Goal: Navigation & Orientation: Find specific page/section

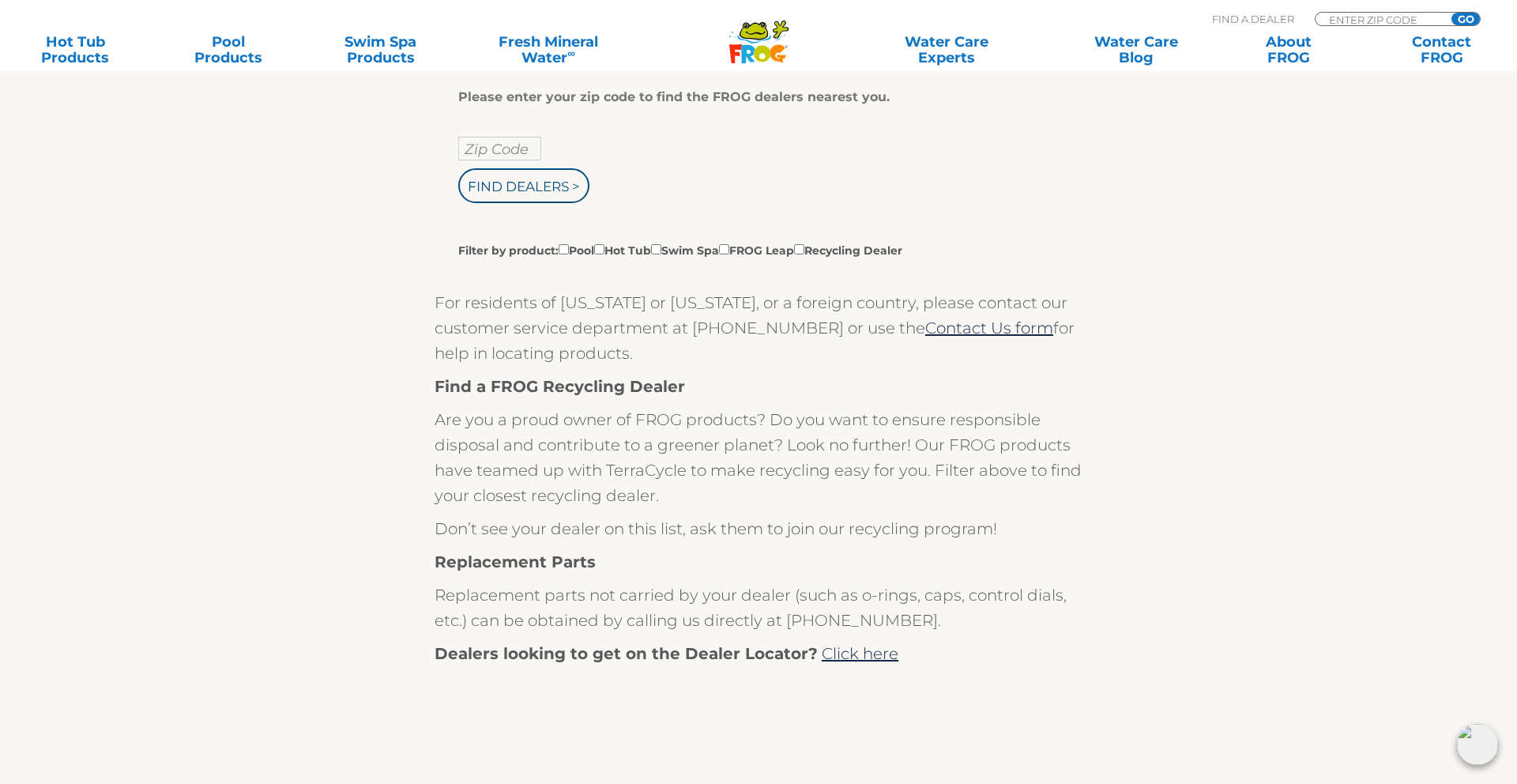
scroll to position [373, 0]
click at [605, 248] on input "Filter by product: Pool Hot Tub Swim Spa FROG Leap Recycling Dealer" at bounding box center [598, 247] width 10 height 10
checkbox input "true"
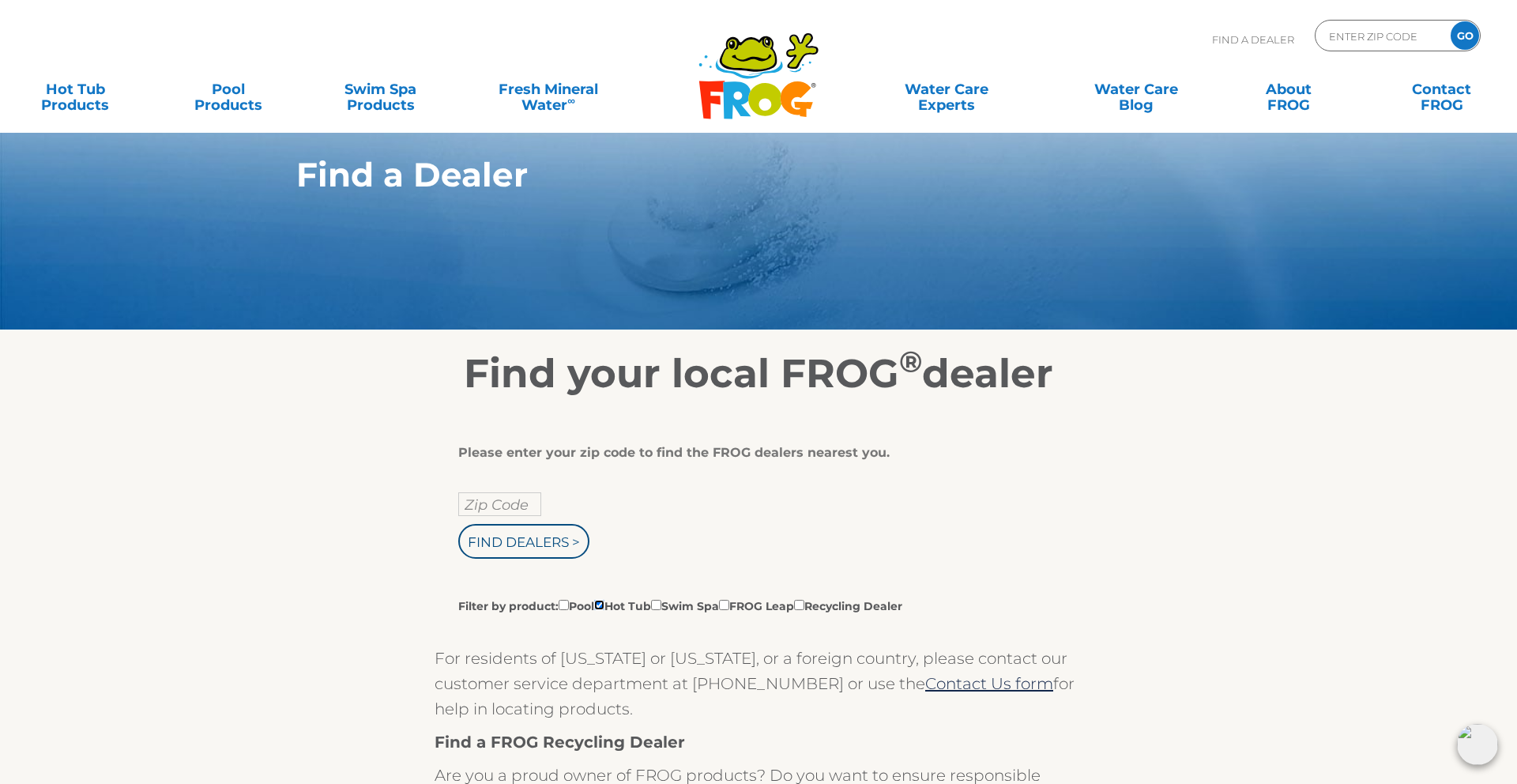
scroll to position [0, 0]
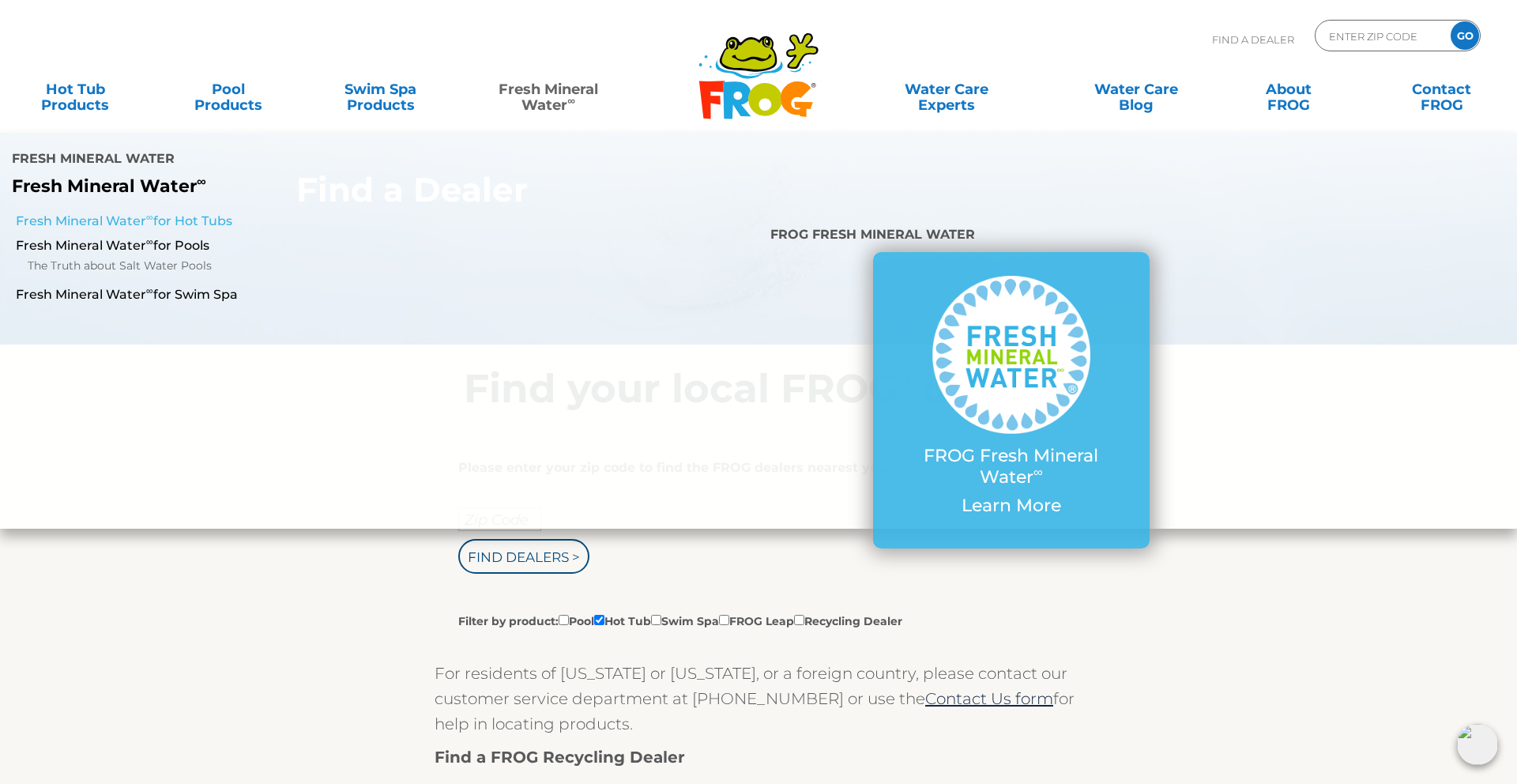
click at [152, 212] on link "Fresh Mineral Water ∞ for Hot Tubs" at bounding box center [260, 220] width 490 height 17
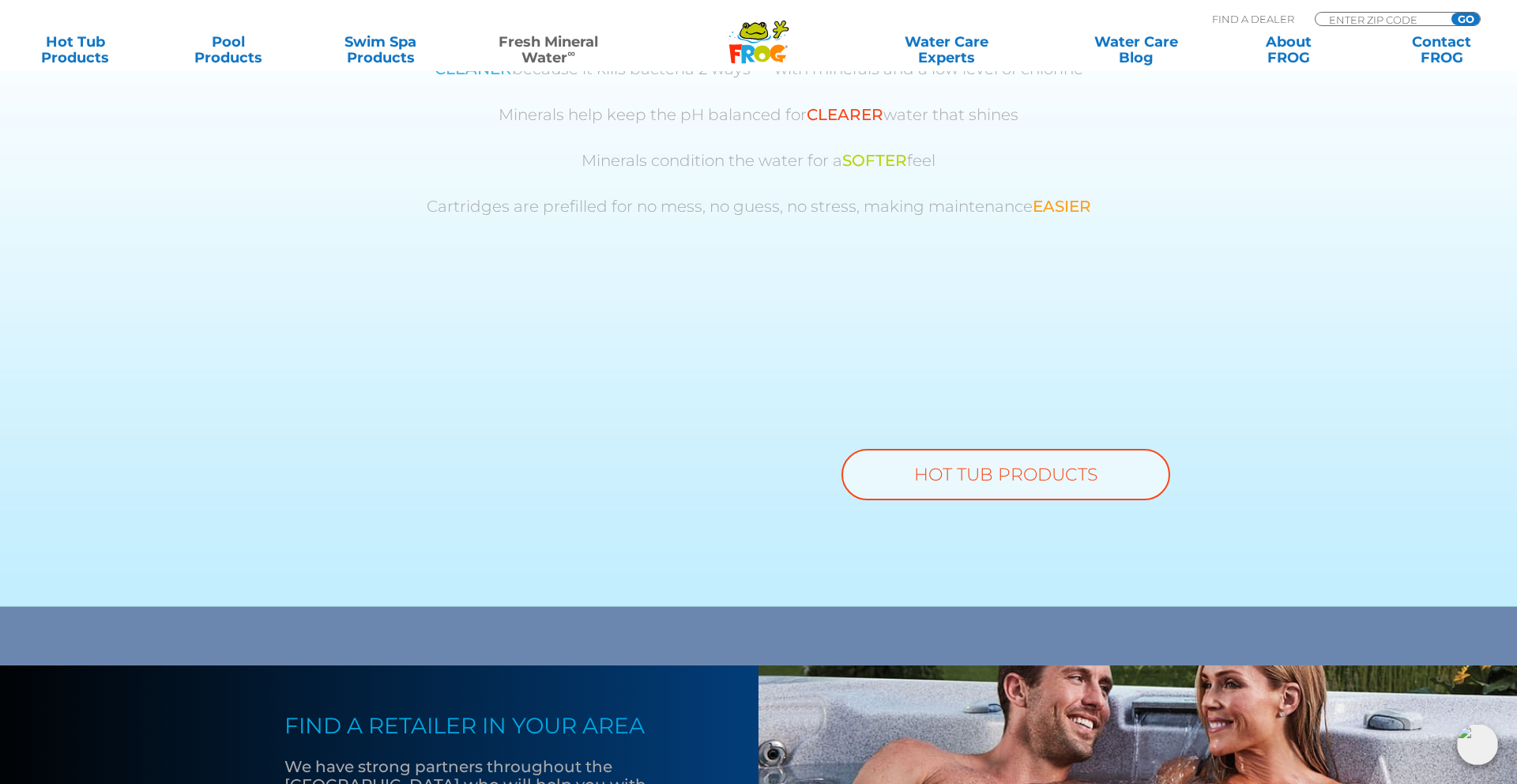
scroll to position [976, 0]
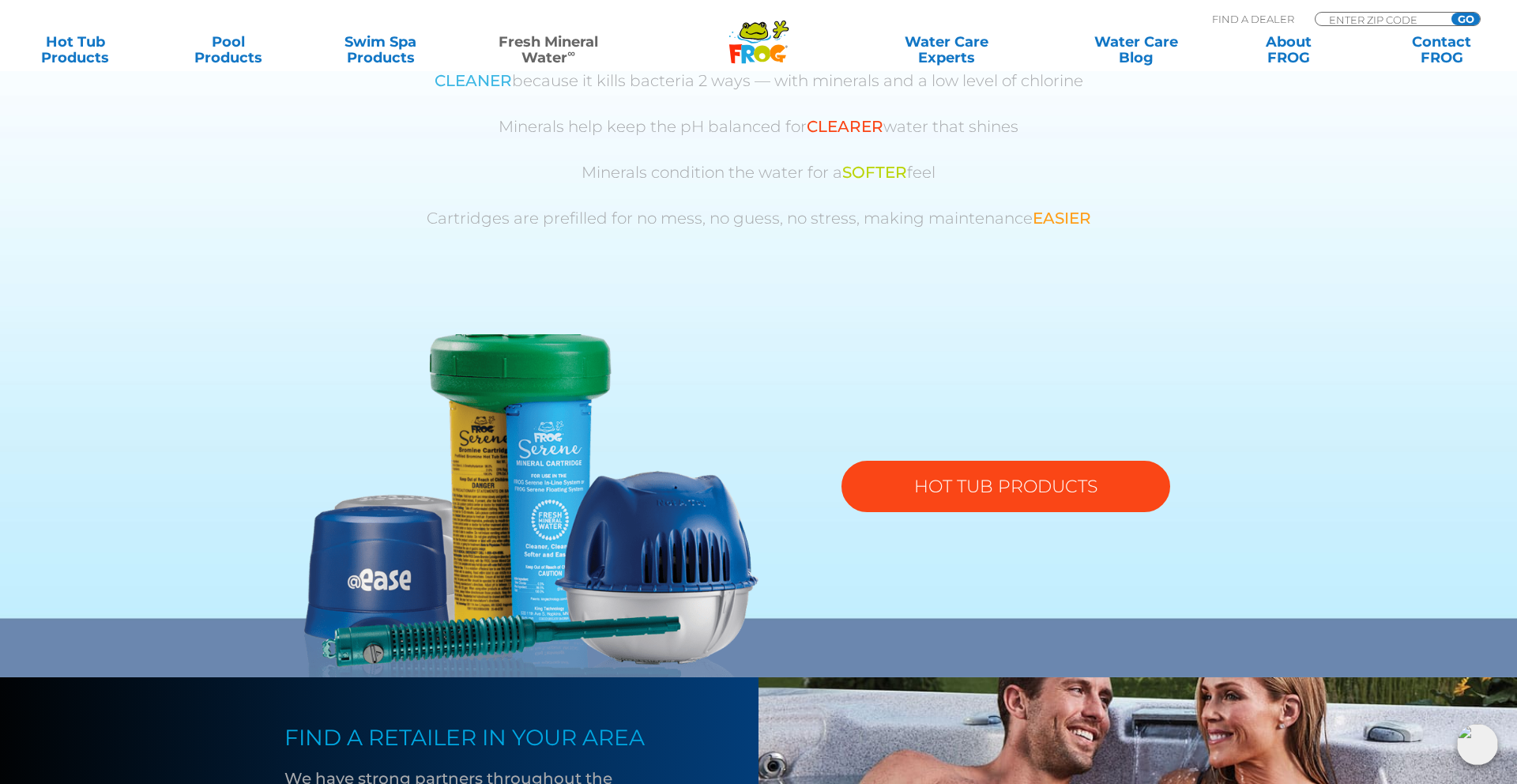
click at [920, 494] on link "HOT TUB PRODUCTS" at bounding box center [1006, 486] width 329 height 52
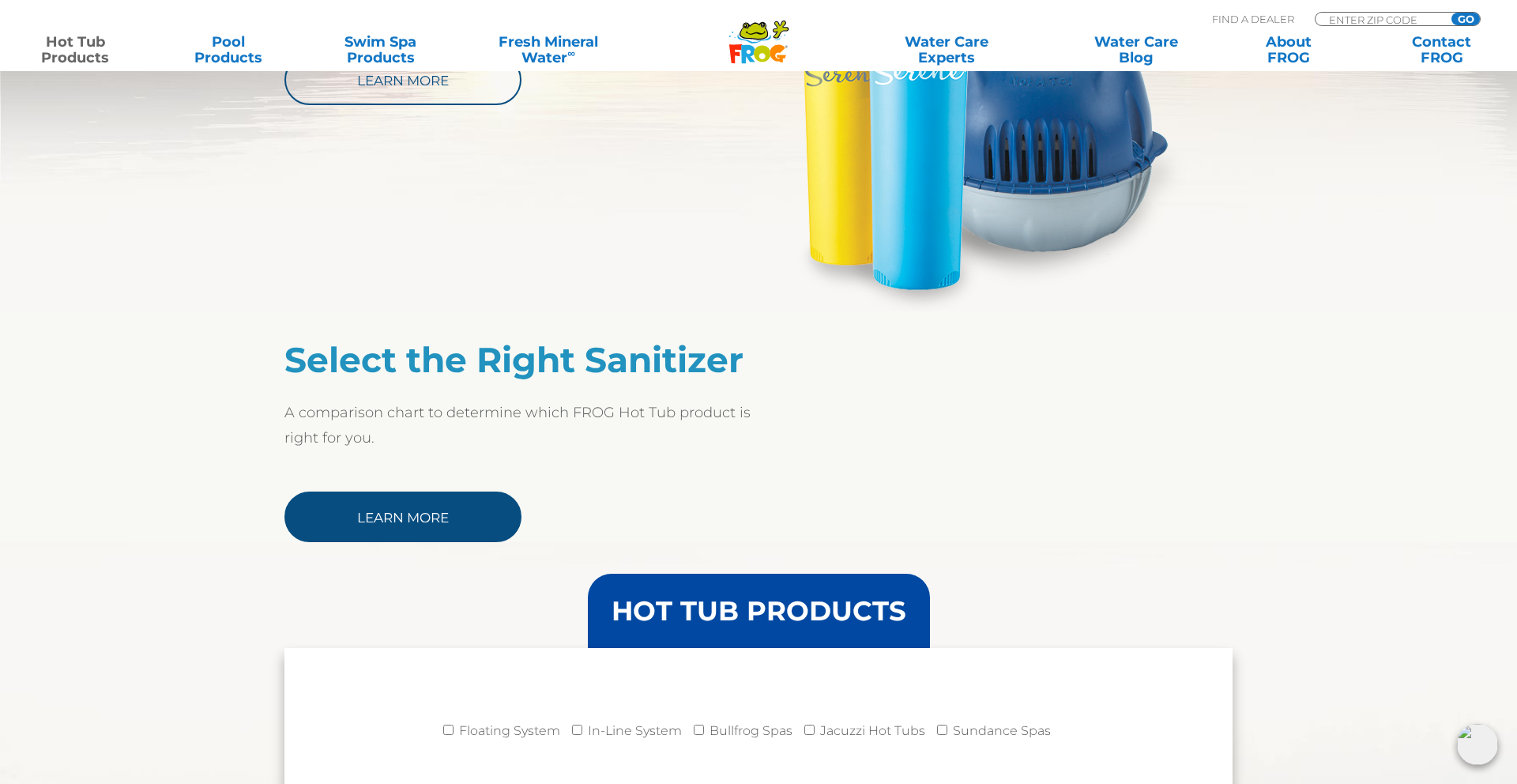
scroll to position [1050, 0]
click at [409, 520] on link "Learn More" at bounding box center [403, 518] width 237 height 51
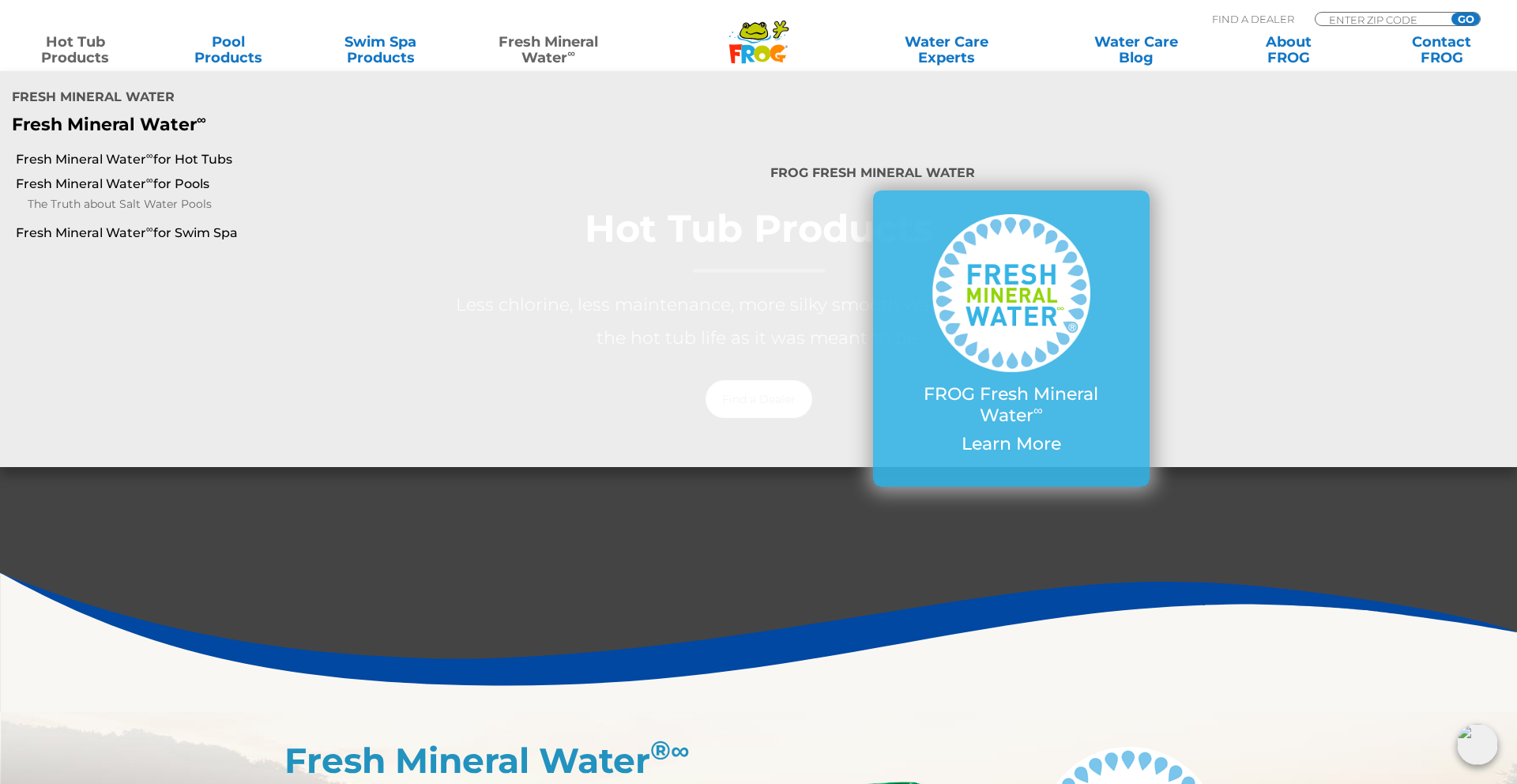
scroll to position [186, 0]
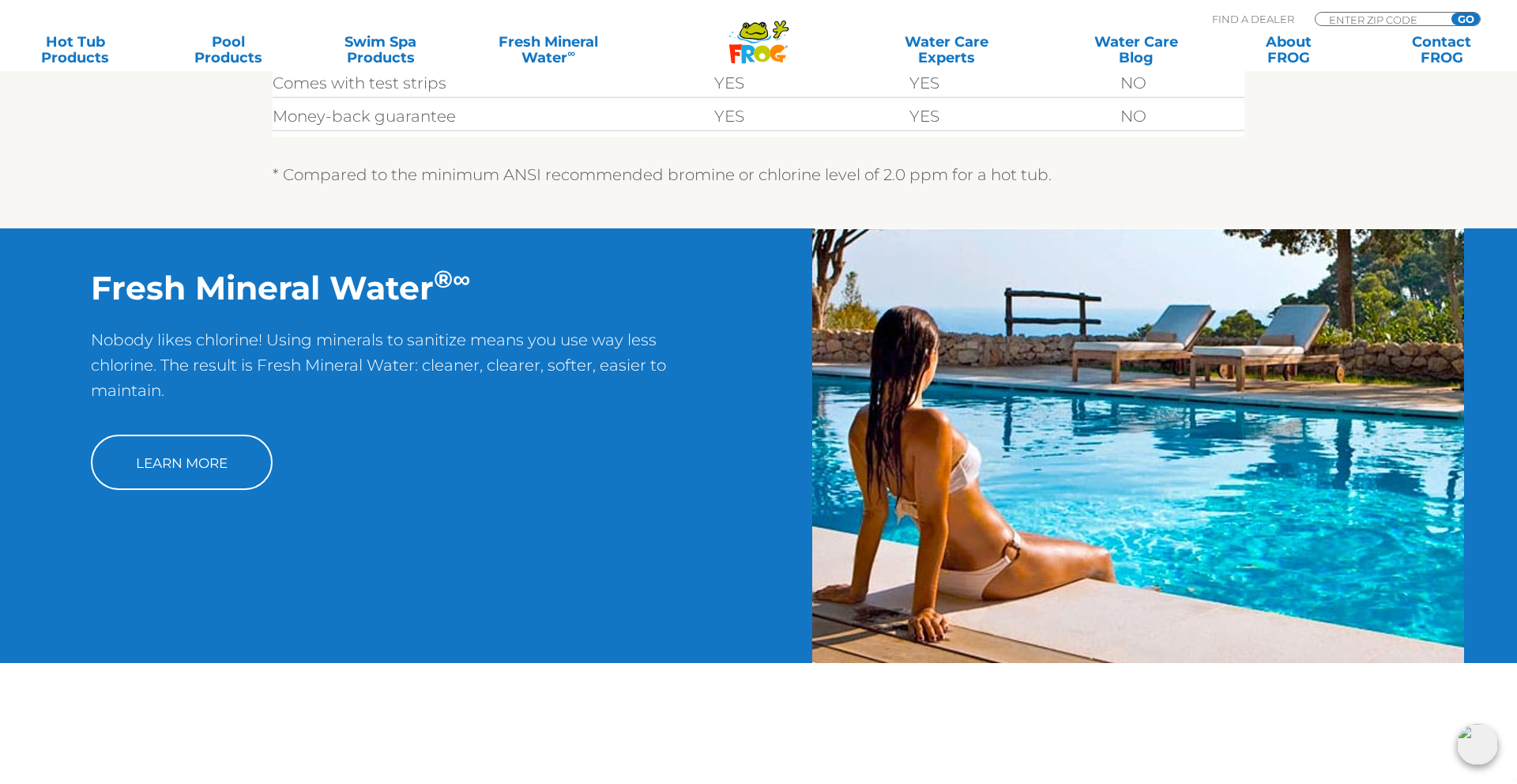
scroll to position [1021, 0]
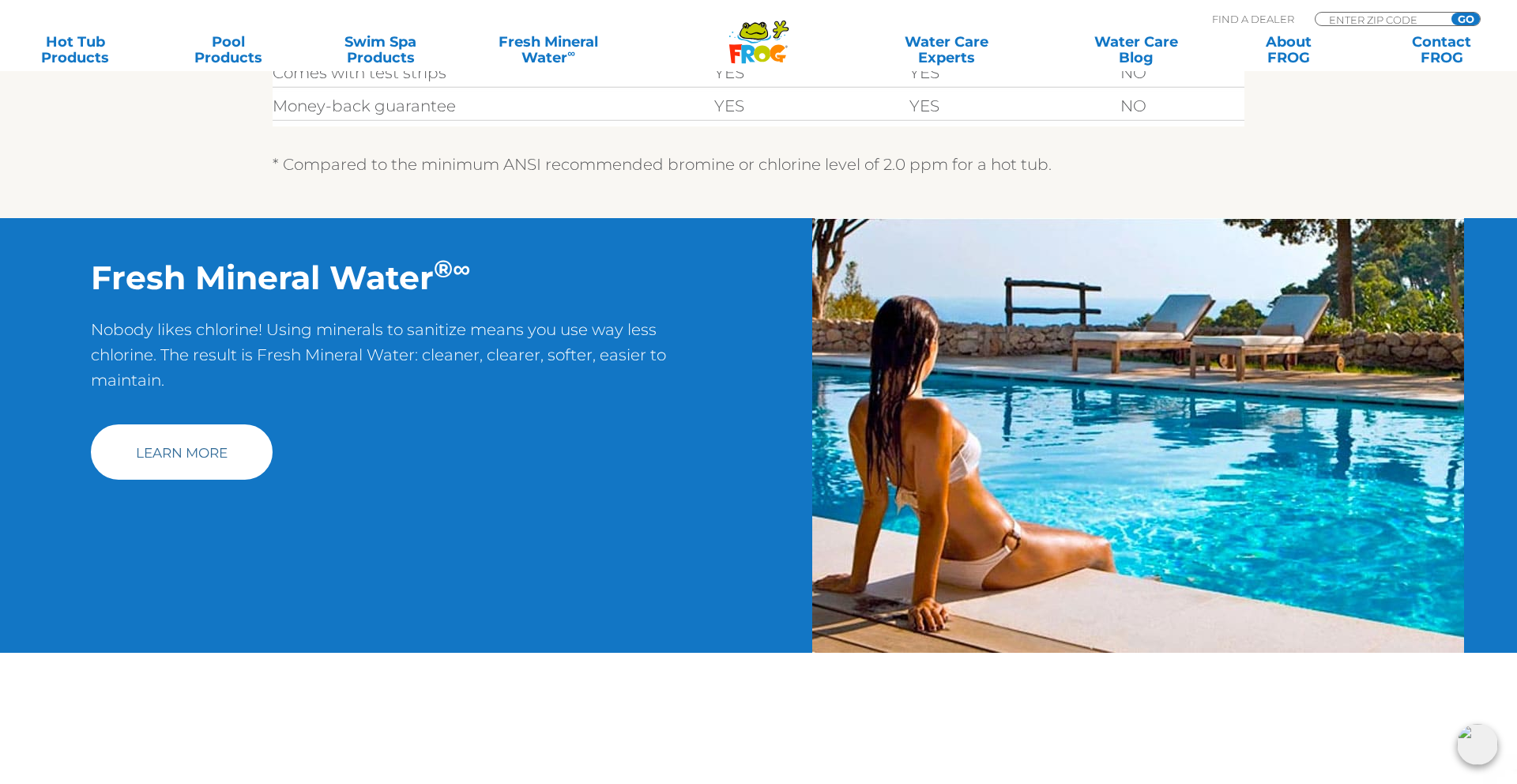
click at [209, 452] on link "Learn More" at bounding box center [181, 451] width 181 height 55
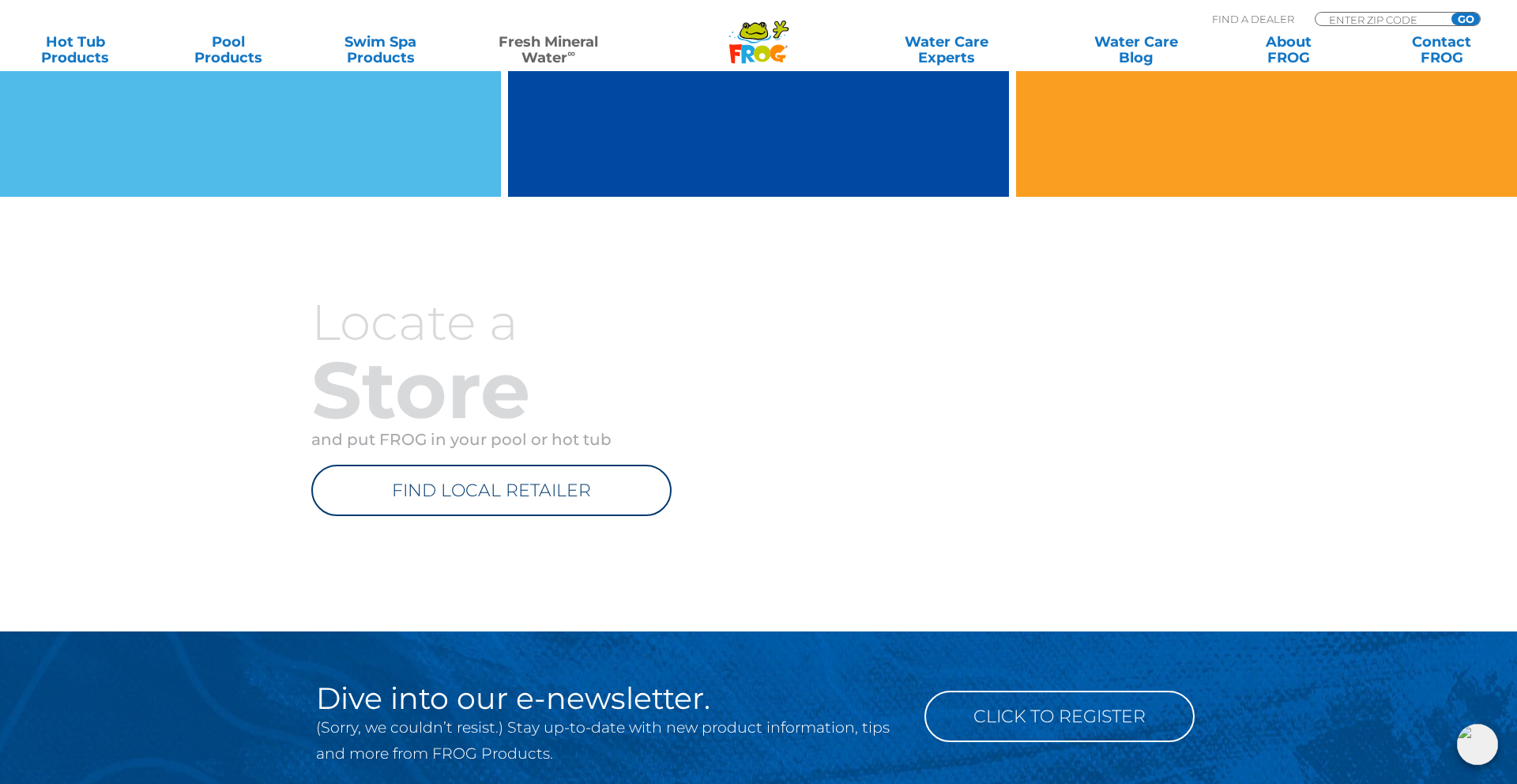
scroll to position [1725, 0]
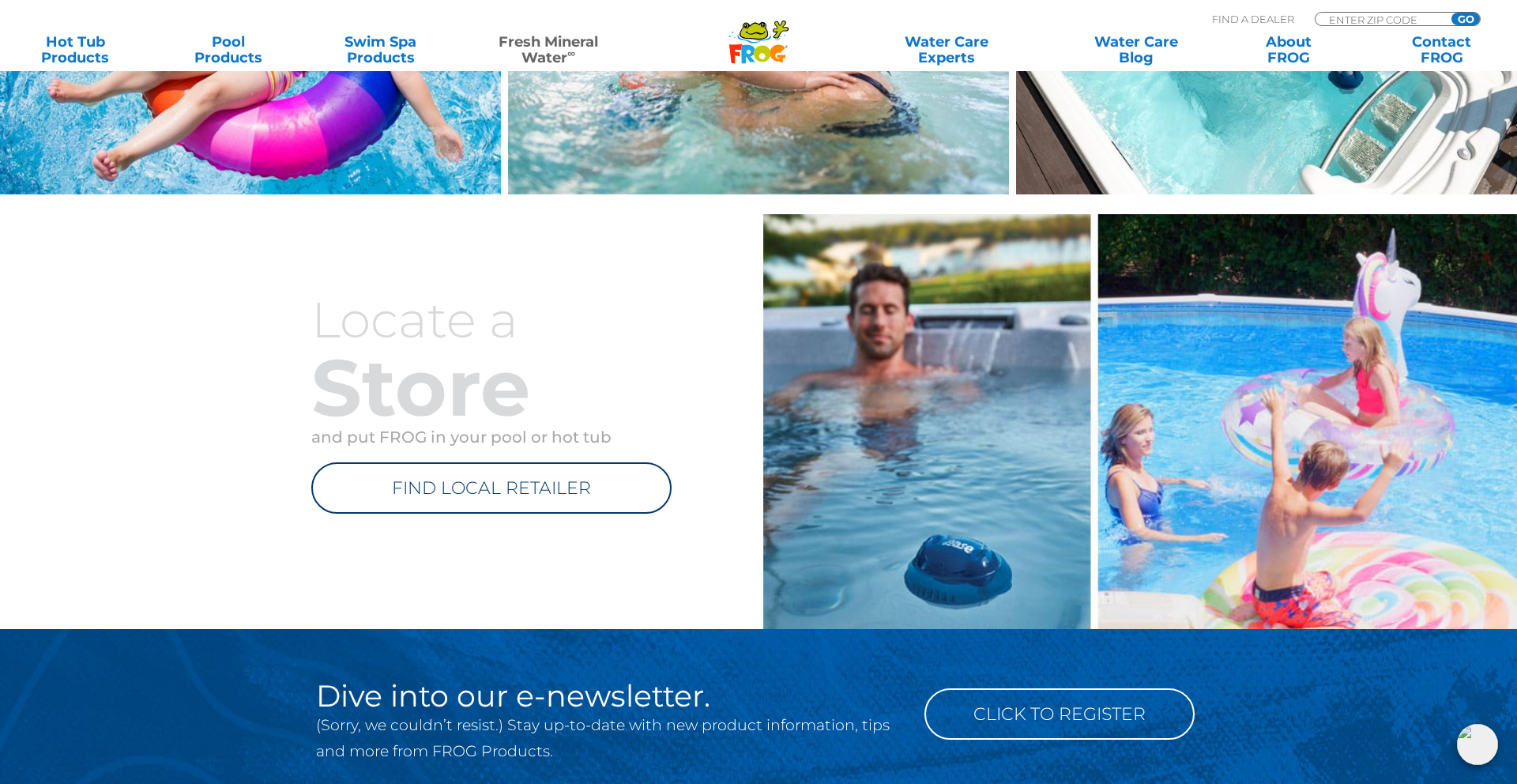
click at [459, 488] on link "FIND LOCAL RETAILER" at bounding box center [491, 488] width 360 height 52
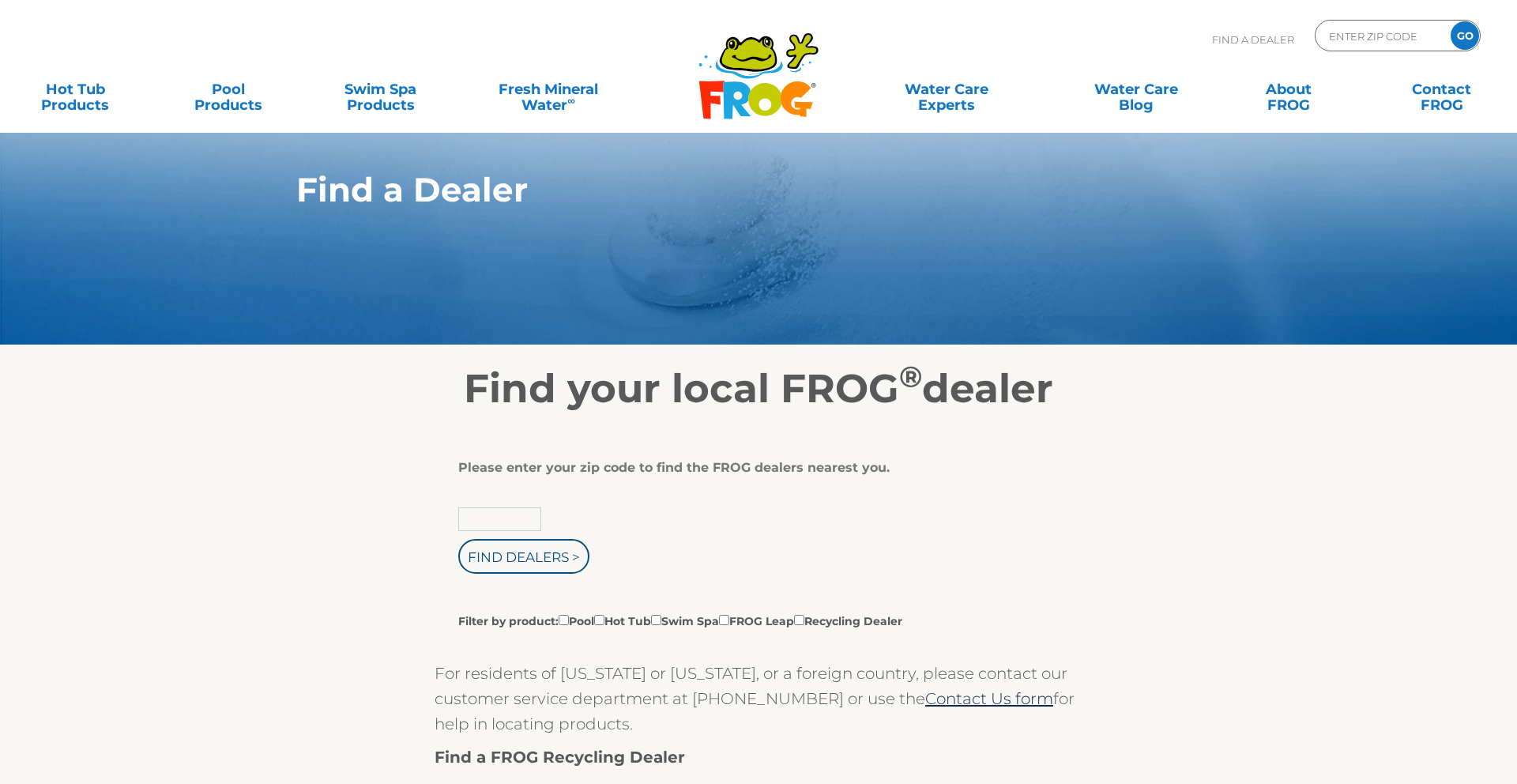
click at [472, 513] on input "text" at bounding box center [500, 519] width 83 height 24
type input "60013"
click at [510, 557] on input "Find Dealers >" at bounding box center [523, 556] width 131 height 34
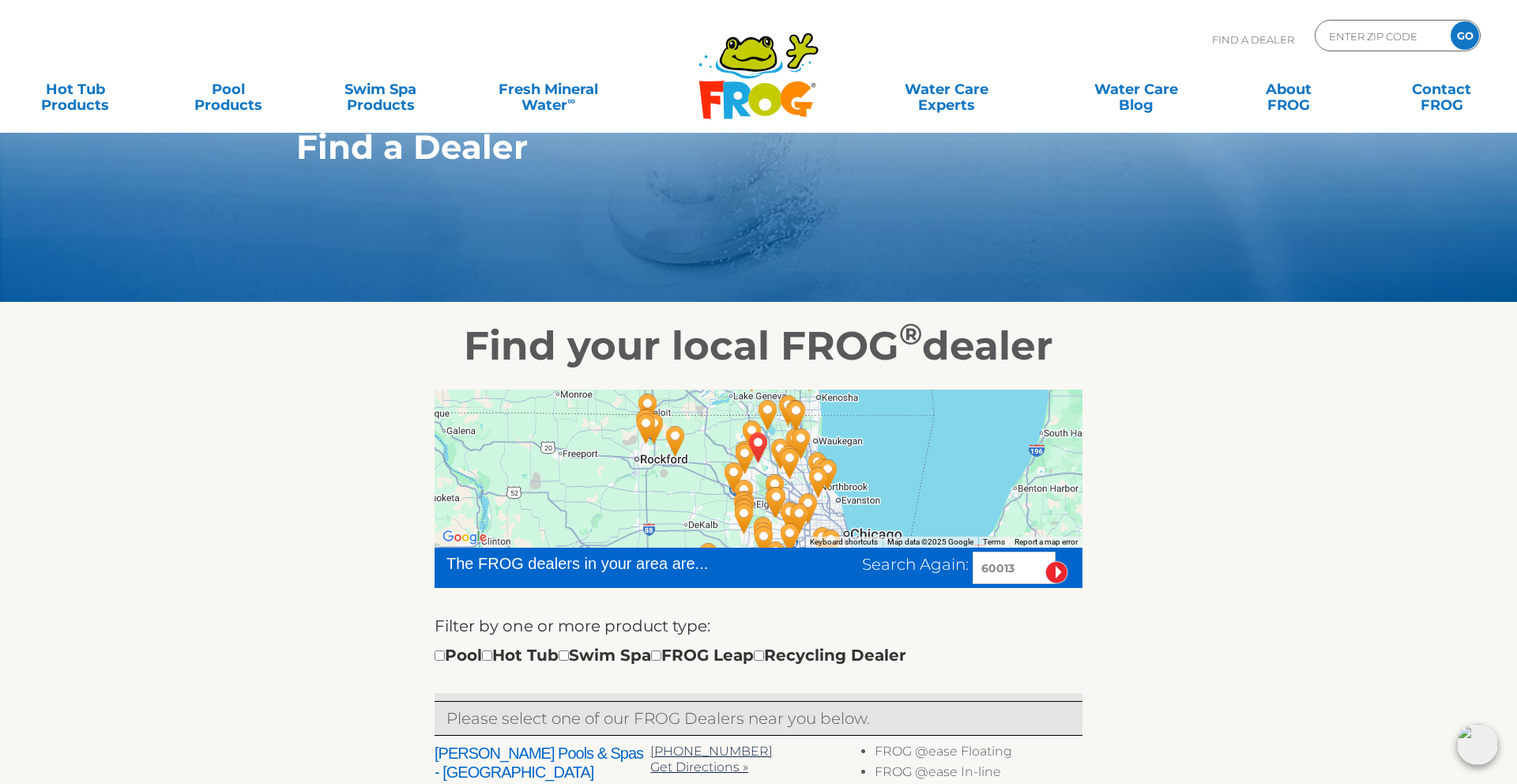
scroll to position [33, 0]
